Goal: Transaction & Acquisition: Download file/media

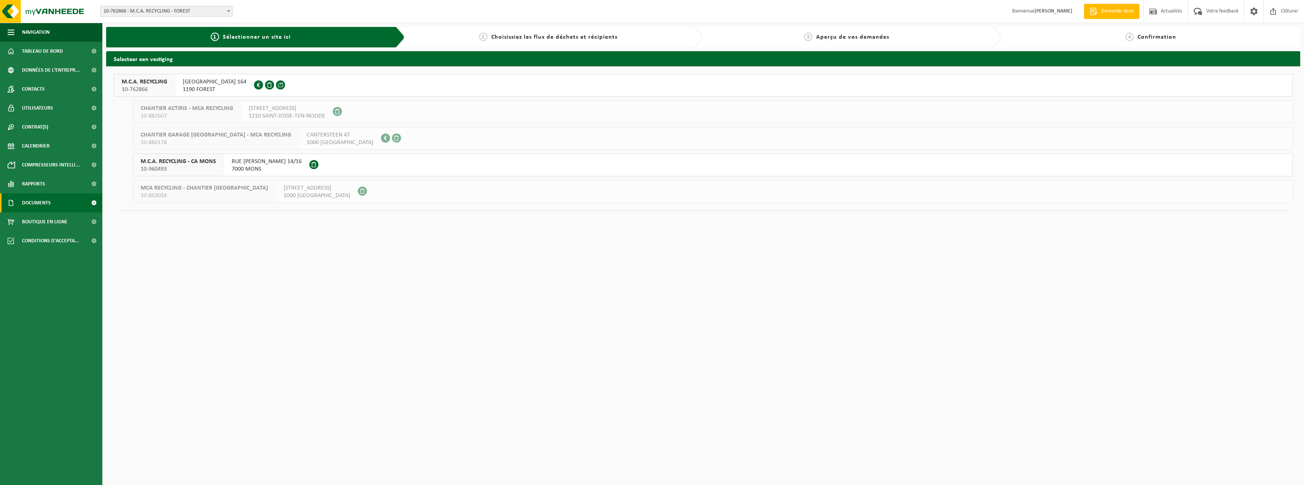
click at [52, 200] on link "Documents" at bounding box center [51, 202] width 102 height 19
click at [39, 220] on span "Factures" at bounding box center [32, 222] width 19 height 14
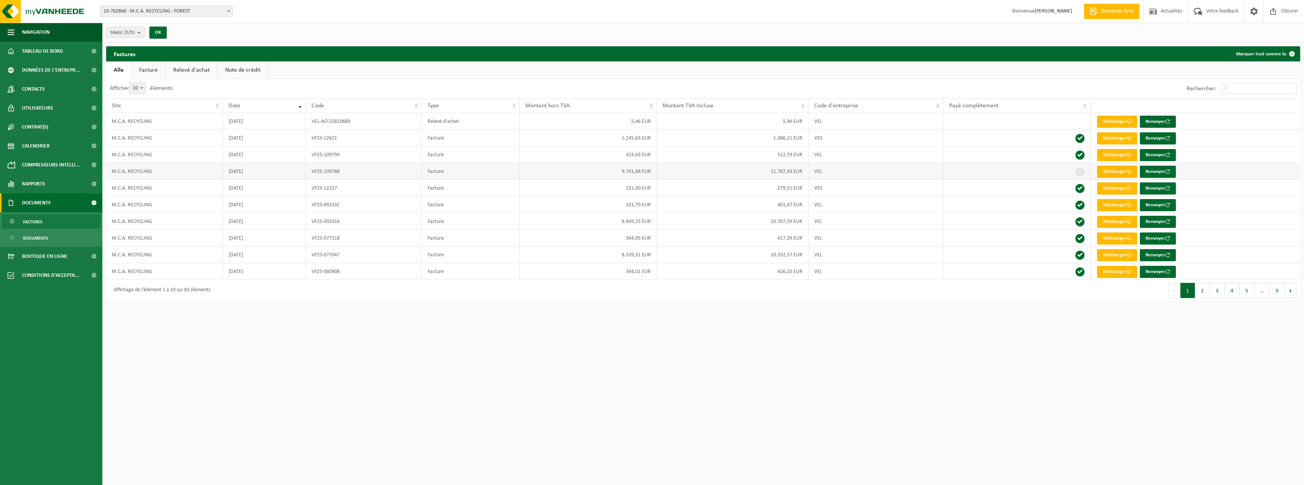
click at [1124, 169] on link "Télécharger" at bounding box center [1117, 172] width 40 height 12
click at [1127, 155] on link "Télécharger" at bounding box center [1117, 155] width 40 height 12
